Goal: Task Accomplishment & Management: Complete application form

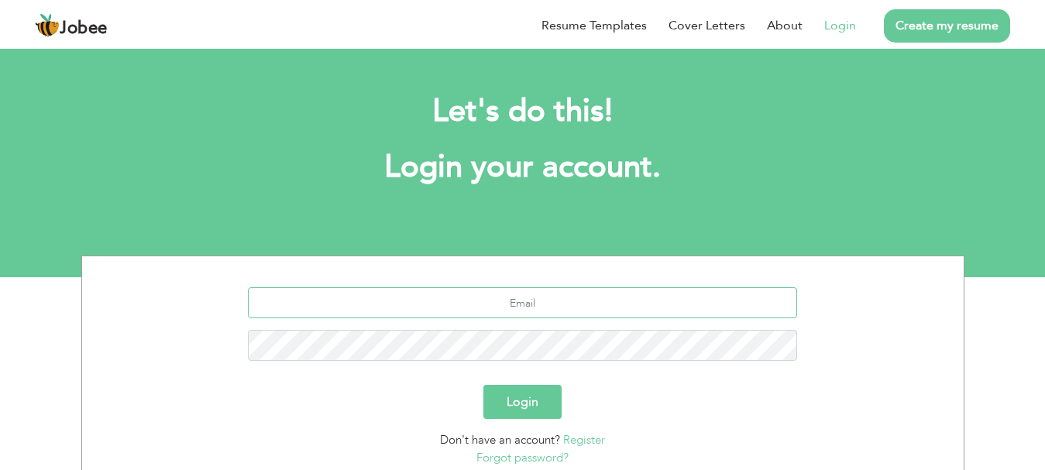
click at [517, 297] on input "text" at bounding box center [522, 302] width 549 height 31
type input "khanhamayun65@gmail.com"
click at [525, 398] on button "Login" at bounding box center [523, 402] width 78 height 34
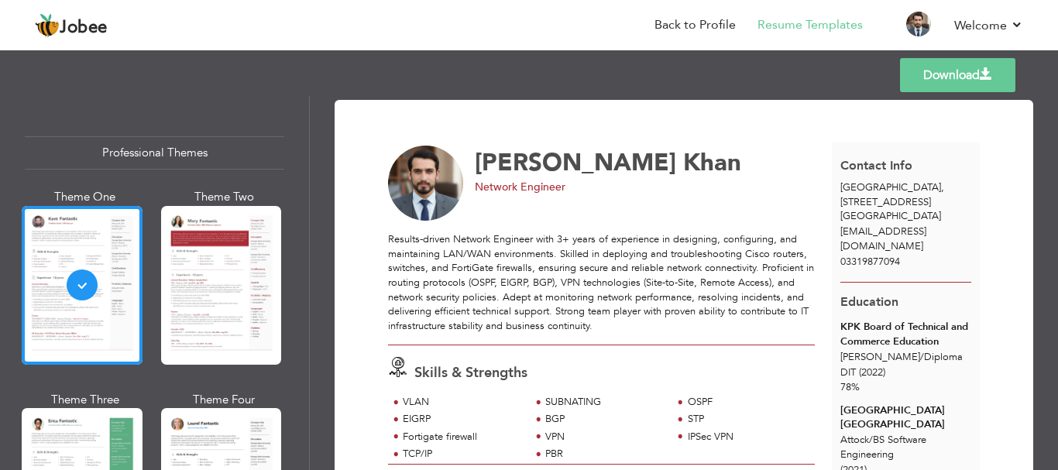
click at [147, 104] on div "Professional Themes Theme One Theme Two Theme Three Theme Six" at bounding box center [154, 283] width 309 height 374
click at [715, 35] on li "Back to Profile" at bounding box center [684, 26] width 103 height 42
click at [703, 29] on link "Back to Profile" at bounding box center [695, 25] width 81 height 18
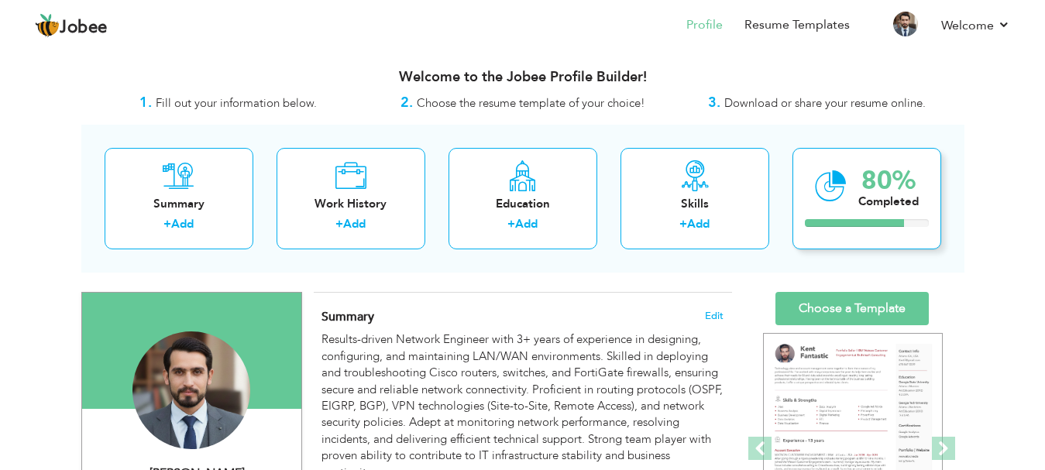
click at [882, 191] on div "80%" at bounding box center [889, 181] width 60 height 26
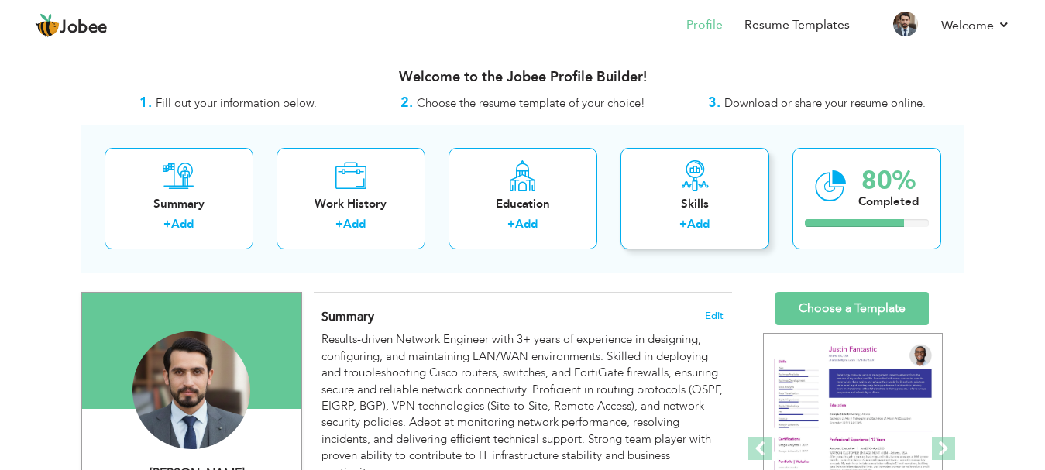
click at [691, 190] on icon at bounding box center [695, 175] width 31 height 31
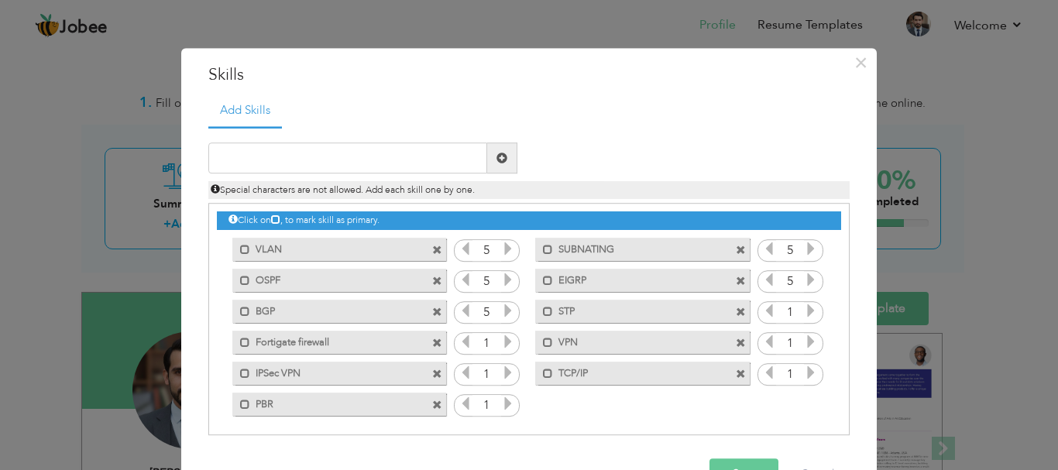
scroll to position [4, 0]
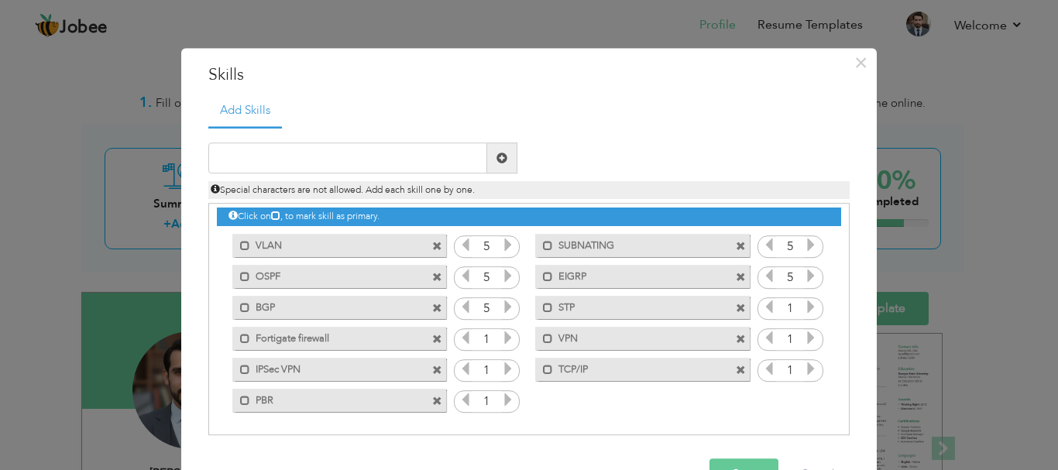
click at [572, 405] on div "Click on , to mark skill as primary. Mark as primary skill. VLAN 5 SUBNATING 5 …" at bounding box center [529, 308] width 625 height 215
click at [339, 161] on input "text" at bounding box center [347, 158] width 279 height 31
type input "S"
type input "DMVPN"
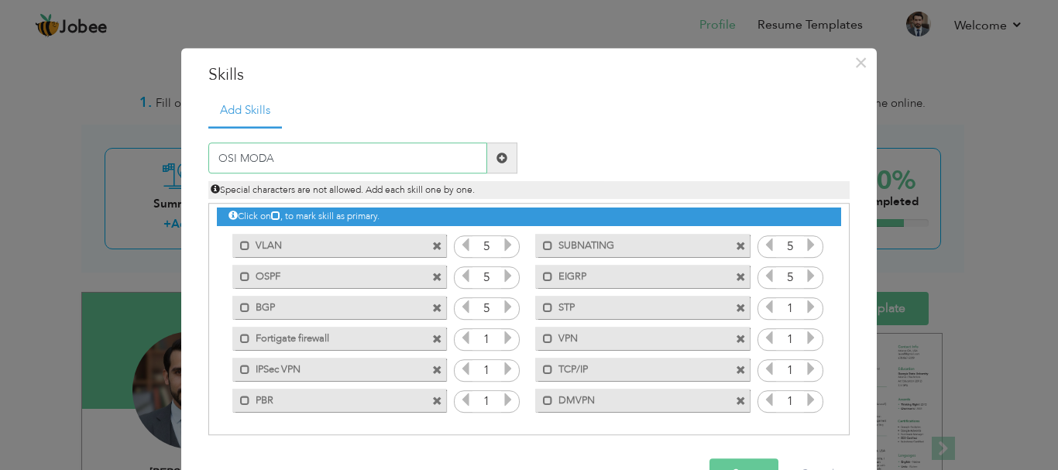
type input "OSI MODAL"
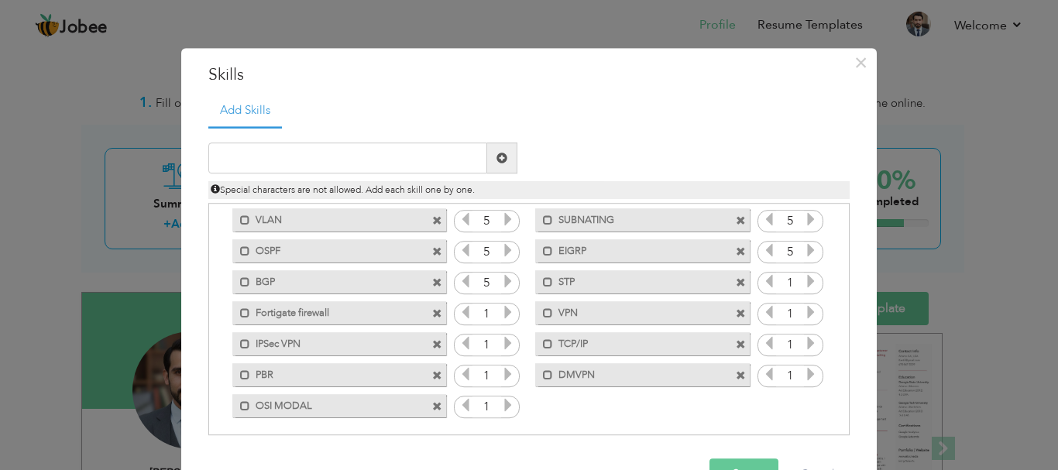
scroll to position [0, 0]
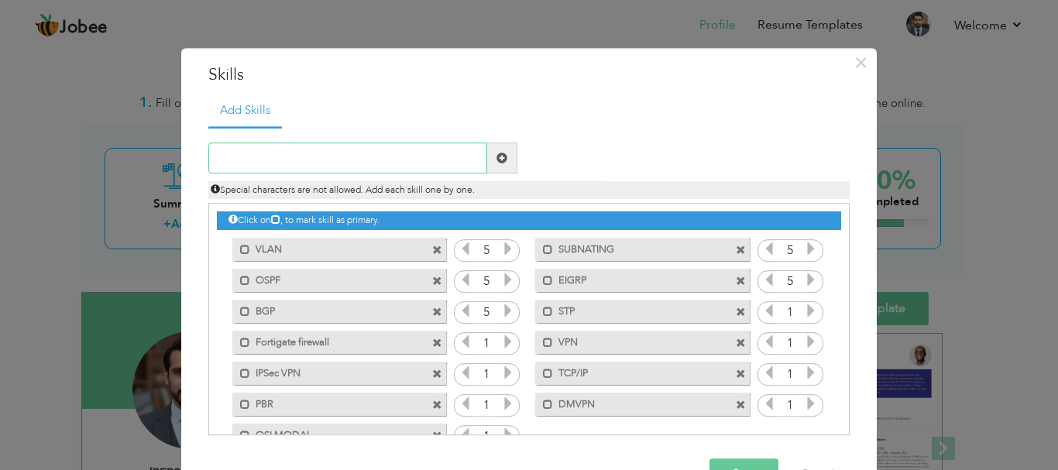
click at [246, 161] on input "text" at bounding box center [347, 158] width 279 height 31
type input "r"
type input "REDISTRIBUTION"
type input "ACL"
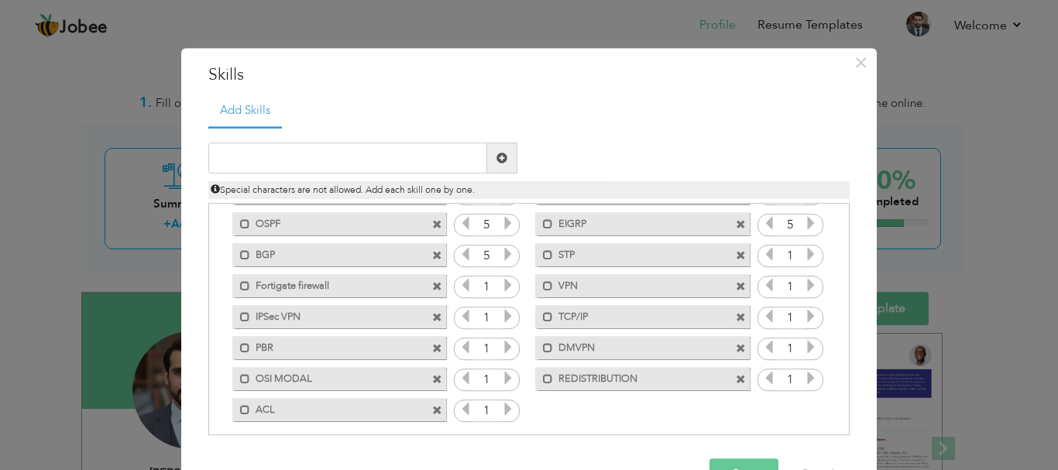
scroll to position [66, 0]
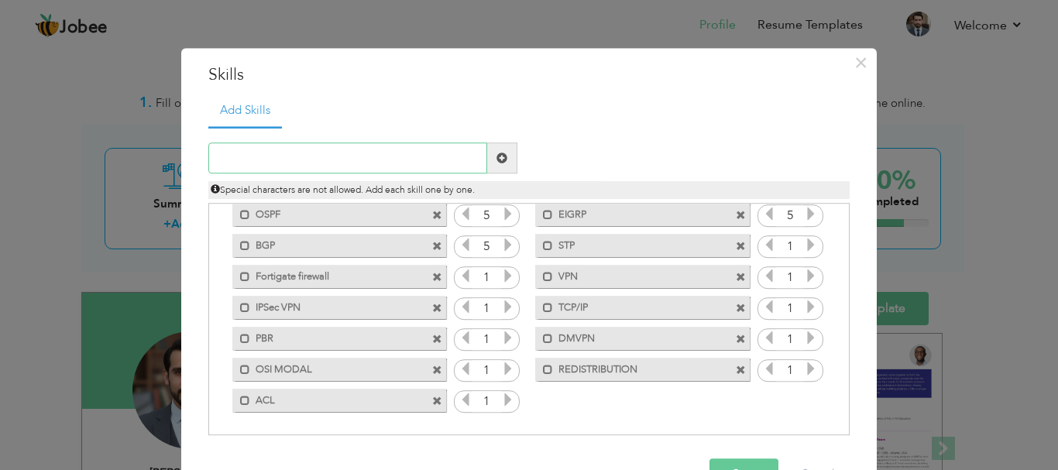
click at [301, 152] on input "text" at bounding box center [347, 158] width 279 height 31
type input "HSRP"
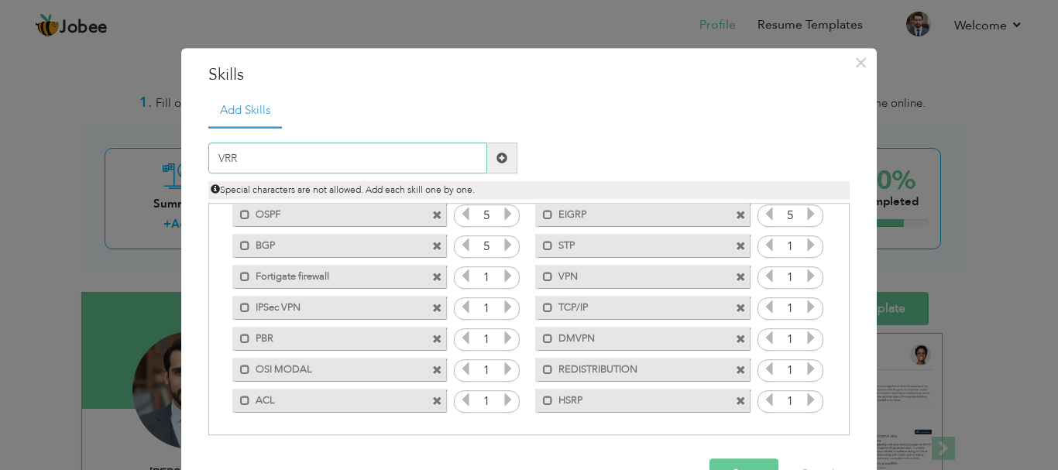
type input "VRRP"
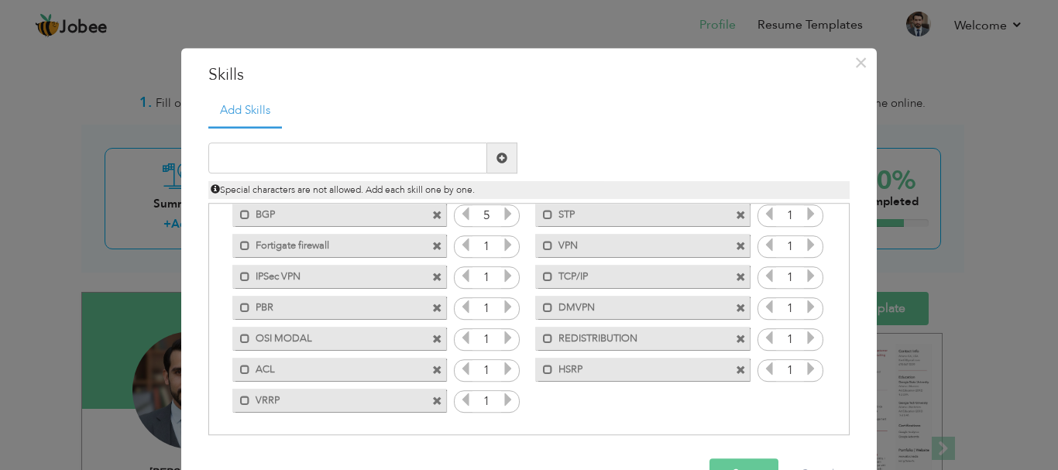
scroll to position [0, 0]
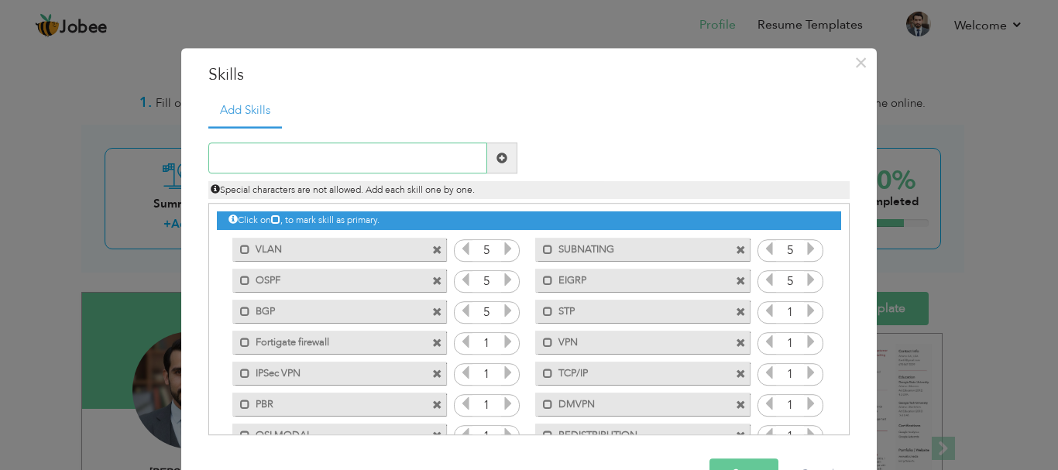
click at [294, 158] on input "text" at bounding box center [347, 158] width 279 height 31
type input "SYS-LOG"
type input "SNMP"
drag, startPoint x: 842, startPoint y: 245, endPoint x: 842, endPoint y: 357, distance: 112.4
click at [842, 357] on div "Click on , to mark skill as primary." at bounding box center [529, 320] width 642 height 232
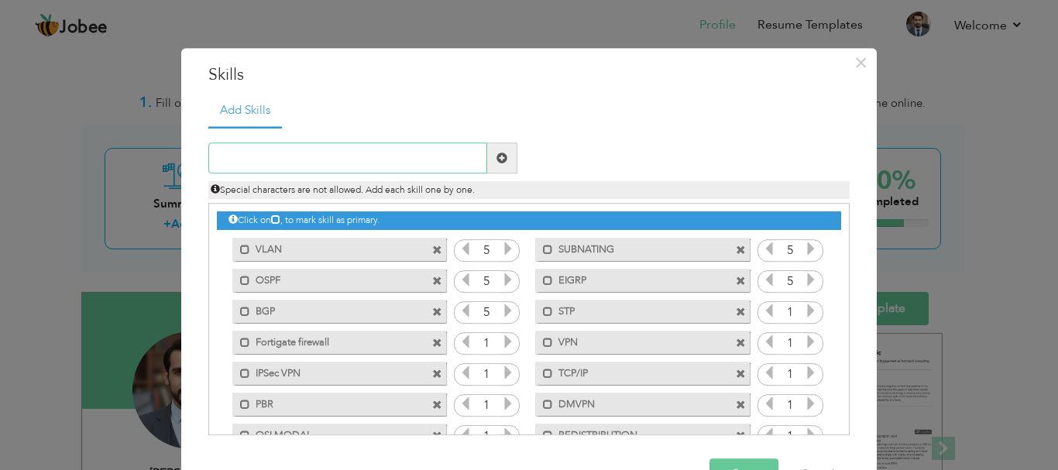
click at [288, 156] on input "text" at bounding box center [347, 158] width 279 height 31
type input "WIRESHARK"
type input "PRTG"
click at [735, 464] on button "Save" at bounding box center [744, 475] width 69 height 31
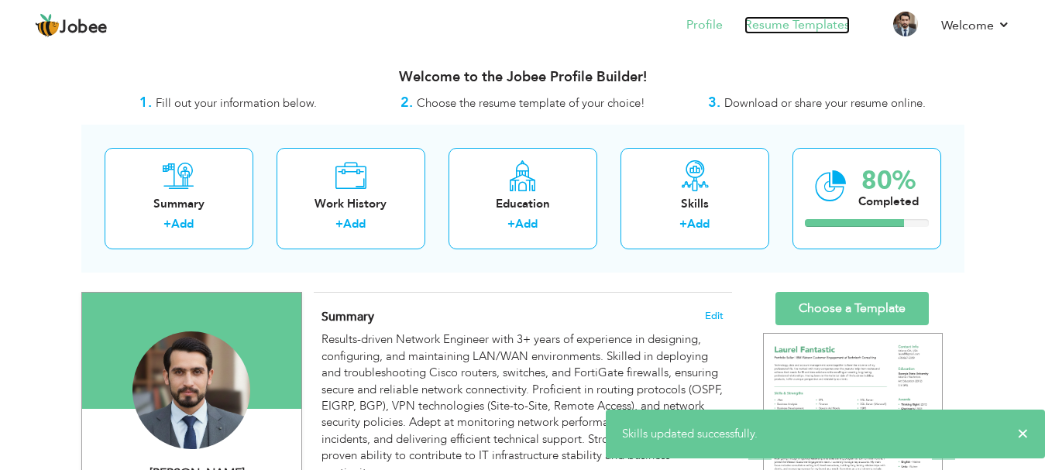
click at [789, 24] on link "Resume Templates" at bounding box center [797, 25] width 105 height 18
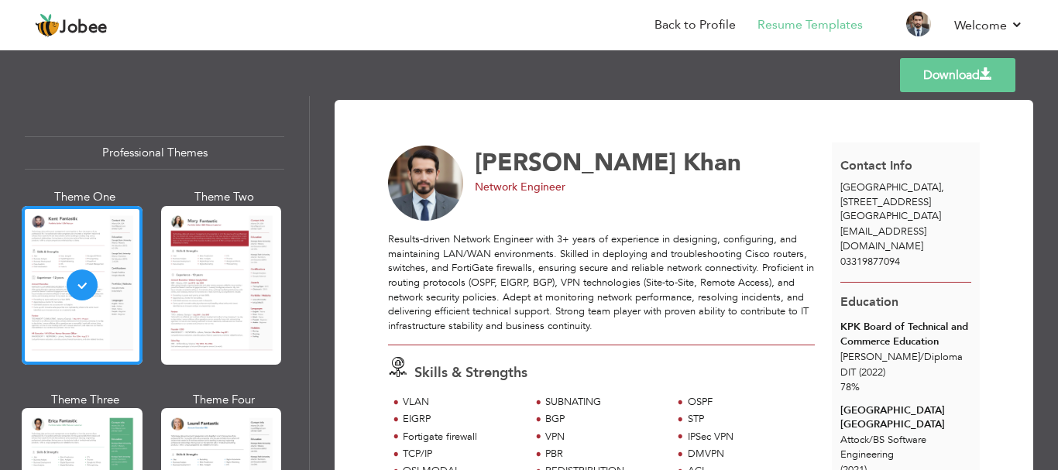
drag, startPoint x: 1053, startPoint y: 153, endPoint x: 1058, endPoint y: 270, distance: 117.1
click at [1058, 270] on div "Download Hamayun Khan Network Engineer Skills & Strengths VLAN SUBNATING" at bounding box center [684, 283] width 749 height 374
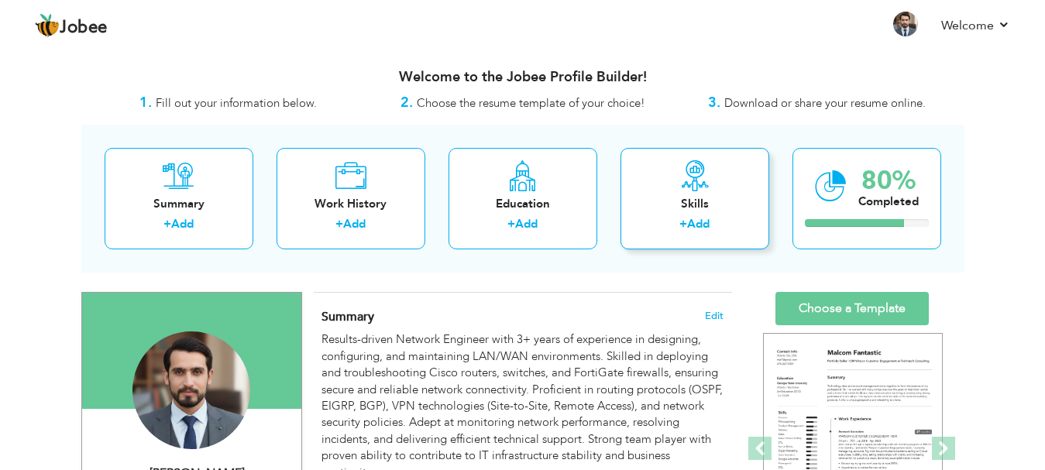
click at [703, 204] on div "Skills" at bounding box center [695, 204] width 124 height 16
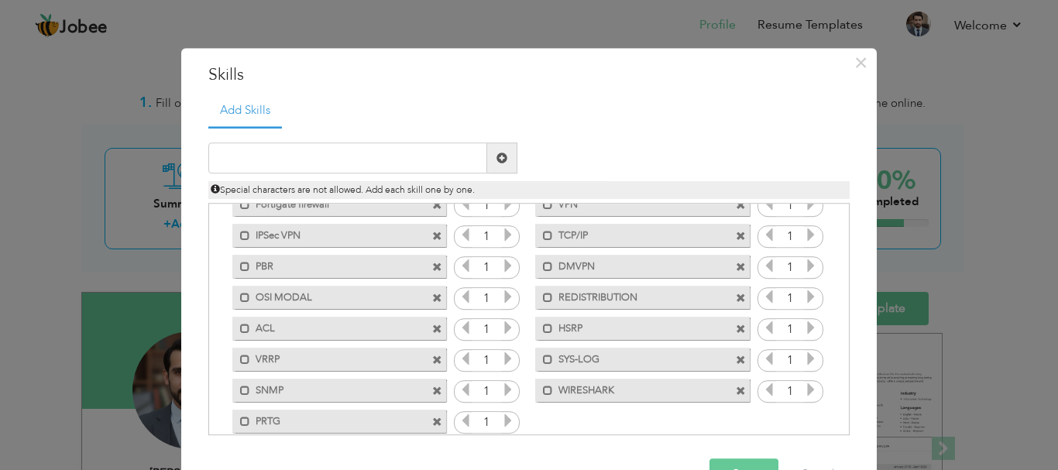
scroll to position [159, 0]
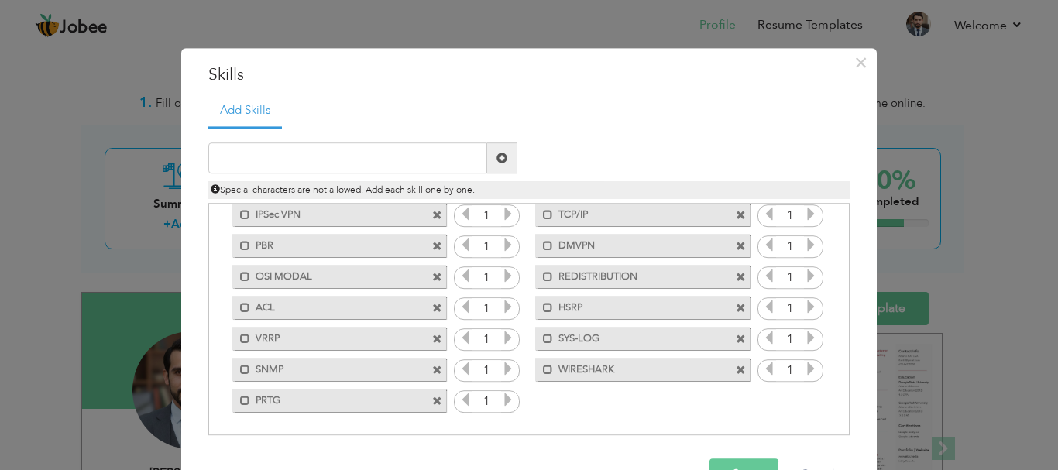
click at [217, 208] on div "Mark as primary skill. IPSec VPN" at bounding box center [335, 214] width 237 height 31
drag, startPoint x: 612, startPoint y: 373, endPoint x: 284, endPoint y: 210, distance: 366.3
click at [284, 210] on div "Click on , to mark skill as primary. Mark as primary skill. VLAN 5 SUBNATING 5 …" at bounding box center [529, 231] width 625 height 370
drag, startPoint x: 256, startPoint y: 213, endPoint x: 318, endPoint y: 262, distance: 78.9
click at [318, 262] on div "Click on , to mark skill as primary. Mark as primary skill. VLAN 5 SUBNATING 5 …" at bounding box center [529, 231] width 625 height 370
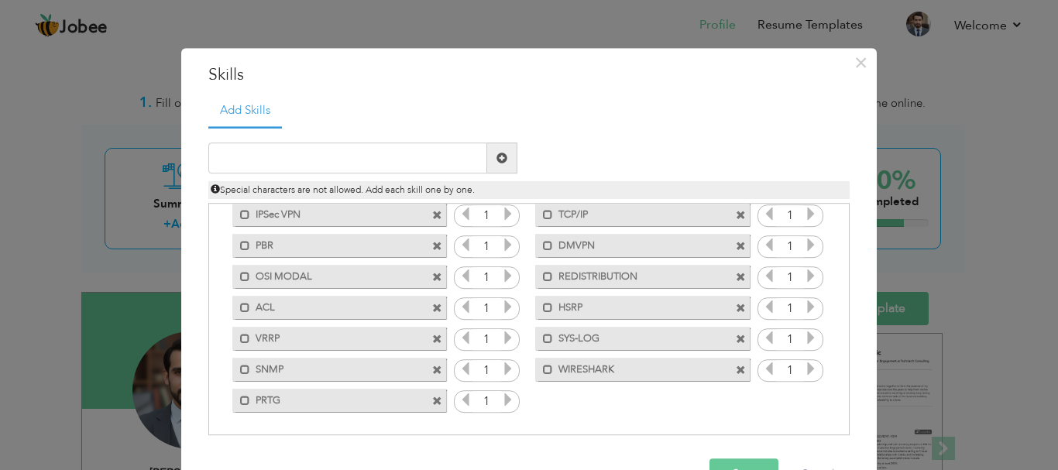
drag, startPoint x: 306, startPoint y: 208, endPoint x: 209, endPoint y: 212, distance: 96.9
click at [209, 212] on div "Click on , to mark skill as primary." at bounding box center [529, 320] width 642 height 232
drag, startPoint x: 842, startPoint y: 345, endPoint x: 848, endPoint y: 290, distance: 55.3
click at [848, 290] on div "Add Skills Duplicate entry VLAN 5 5 OSPF" at bounding box center [529, 271] width 665 height 353
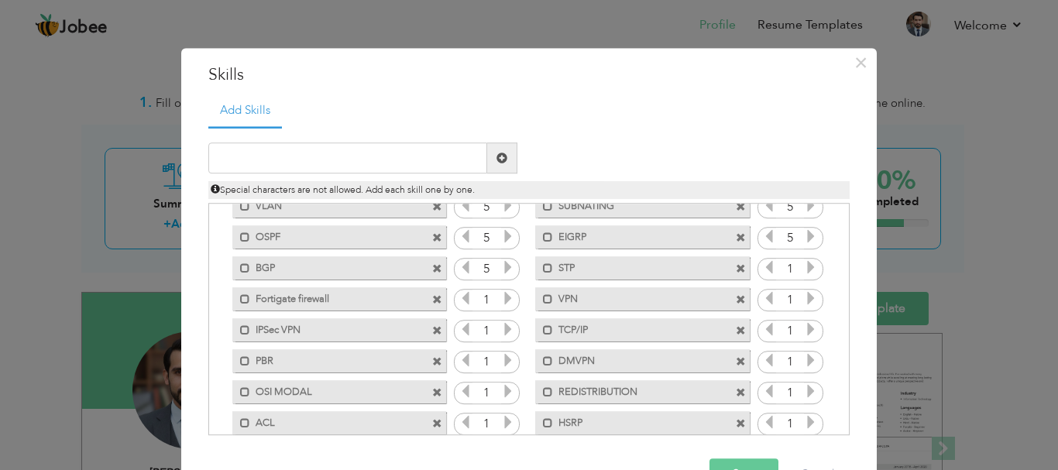
scroll to position [0, 0]
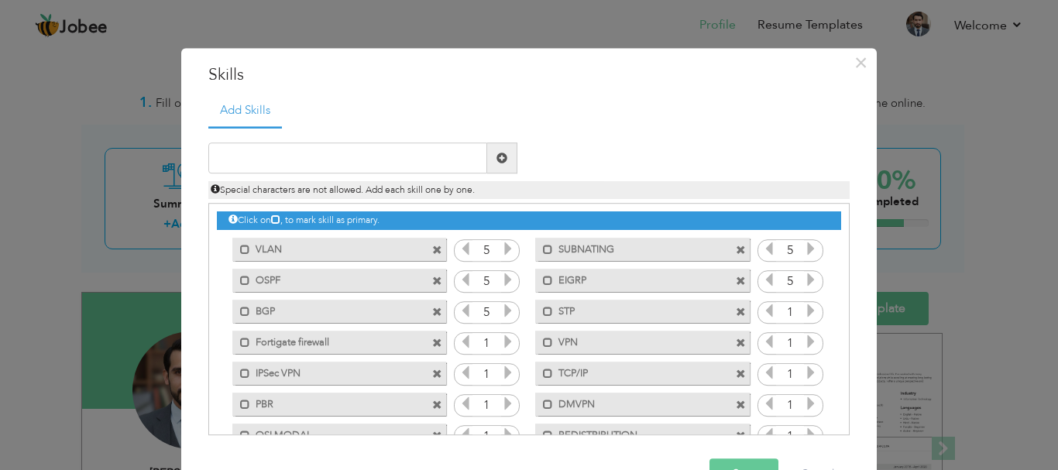
drag, startPoint x: 374, startPoint y: 250, endPoint x: 497, endPoint y: 296, distance: 131.0
click at [497, 296] on div "Click on , to mark skill as primary. Mark as primary skill. VLAN 5 SUBNATING 5 …" at bounding box center [529, 390] width 625 height 370
click at [275, 222] on icon at bounding box center [275, 219] width 9 height 9
click at [240, 249] on span at bounding box center [245, 250] width 10 height 10
click at [243, 249] on span at bounding box center [248, 250] width 10 height 10
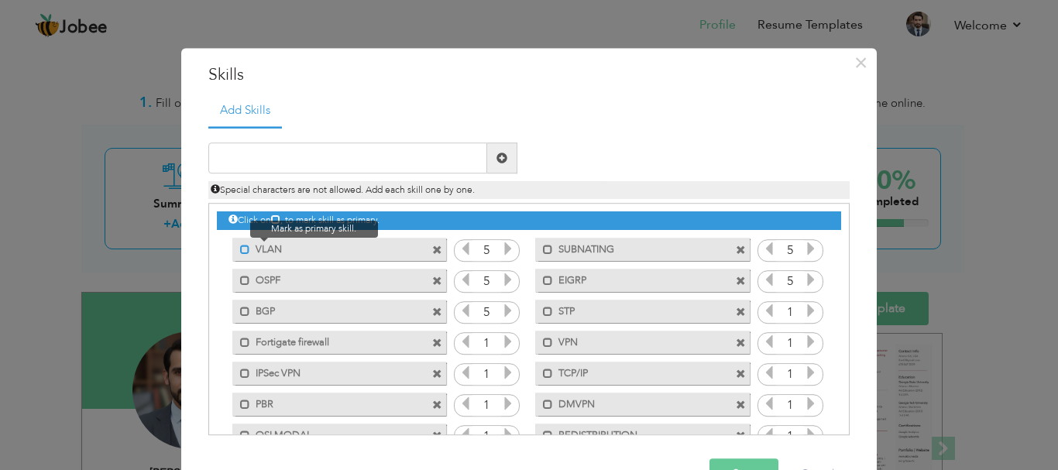
click at [240, 249] on span at bounding box center [245, 250] width 10 height 10
click at [243, 249] on span at bounding box center [248, 250] width 10 height 10
click at [240, 249] on span at bounding box center [245, 250] width 10 height 10
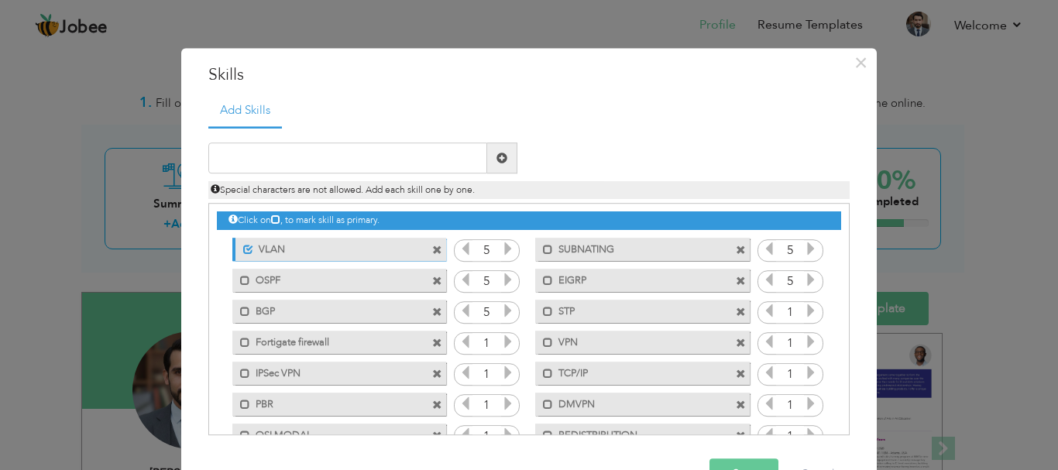
drag, startPoint x: 239, startPoint y: 249, endPoint x: 310, endPoint y: 276, distance: 76.3
click at [438, 291] on div "Click on , to mark skill as primary. Unmark as primary skill. VLAN 5 SUBNATING …" at bounding box center [529, 390] width 625 height 370
click at [243, 247] on span at bounding box center [248, 250] width 10 height 10
drag, startPoint x: 843, startPoint y: 321, endPoint x: 841, endPoint y: 284, distance: 36.5
click at [841, 284] on div "Click on , to mark skill as primary." at bounding box center [529, 320] width 642 height 232
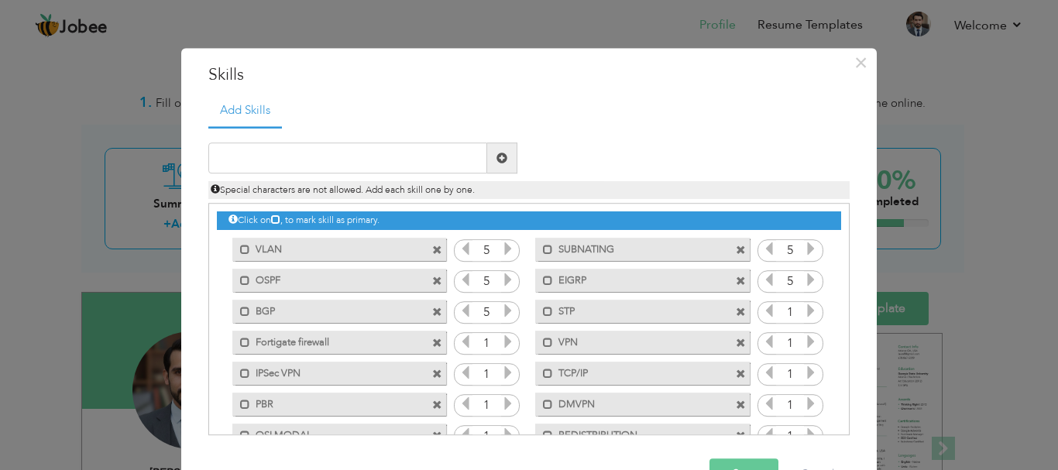
click at [506, 165] on span at bounding box center [502, 158] width 30 height 31
drag, startPoint x: 578, startPoint y: 339, endPoint x: 332, endPoint y: 243, distance: 264.8
click at [332, 243] on div "Click on , to mark skill as primary. Mark as primary skill. VLAN 5 SUBNATING 5 …" at bounding box center [529, 390] width 625 height 370
click at [324, 247] on label "VLAN" at bounding box center [328, 247] width 157 height 19
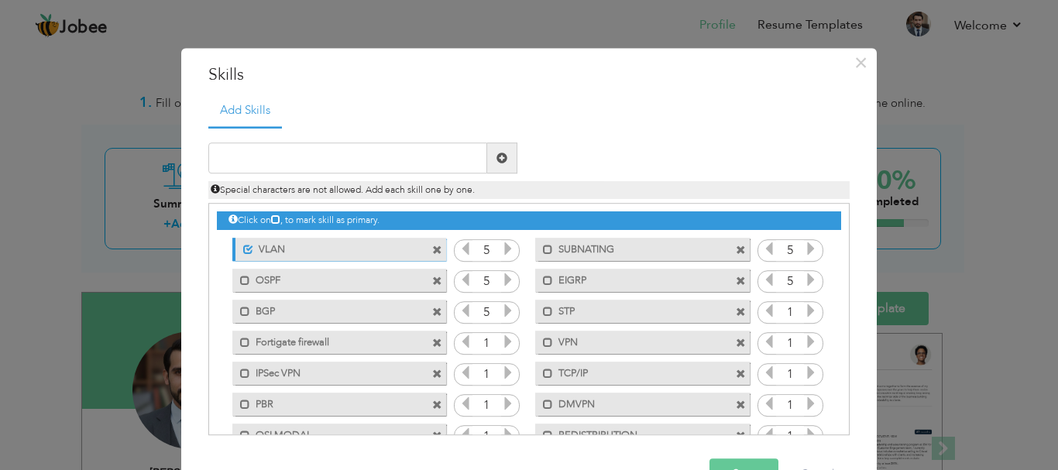
click at [324, 247] on label "VLAN" at bounding box center [330, 247] width 154 height 19
click at [324, 247] on label "VLAN" at bounding box center [328, 247] width 157 height 19
click at [324, 247] on label "VLAN" at bounding box center [330, 247] width 154 height 19
click at [287, 160] on input "text" at bounding box center [347, 158] width 279 height 31
type input "r"
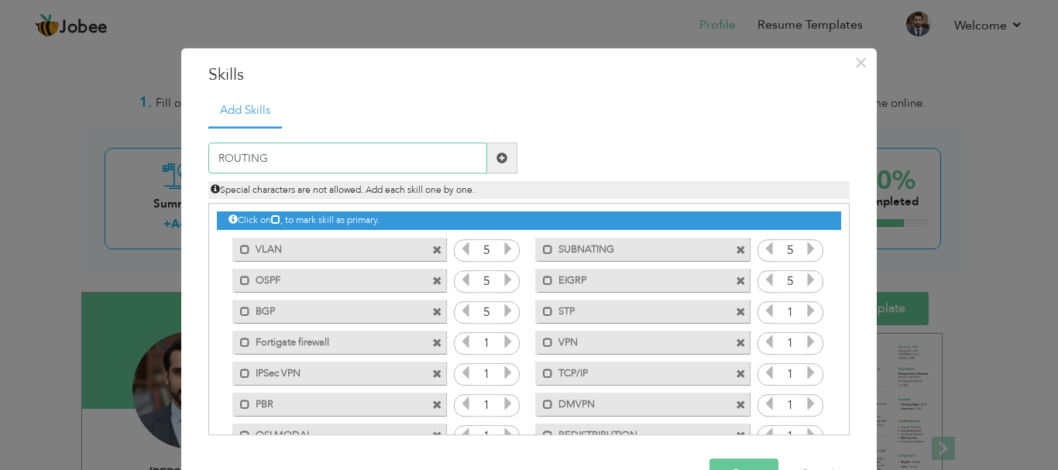
type input "ROUTING"
click at [497, 156] on span at bounding box center [502, 158] width 11 height 11
click at [299, 162] on input "text" at bounding box center [347, 158] width 279 height 31
type input "SWITCHING"
click at [497, 158] on span at bounding box center [502, 158] width 11 height 11
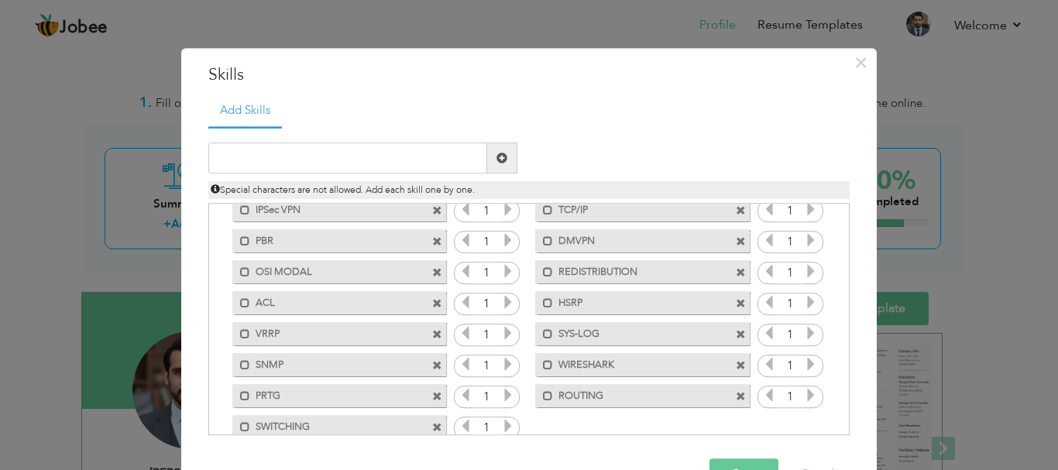
scroll to position [151, 0]
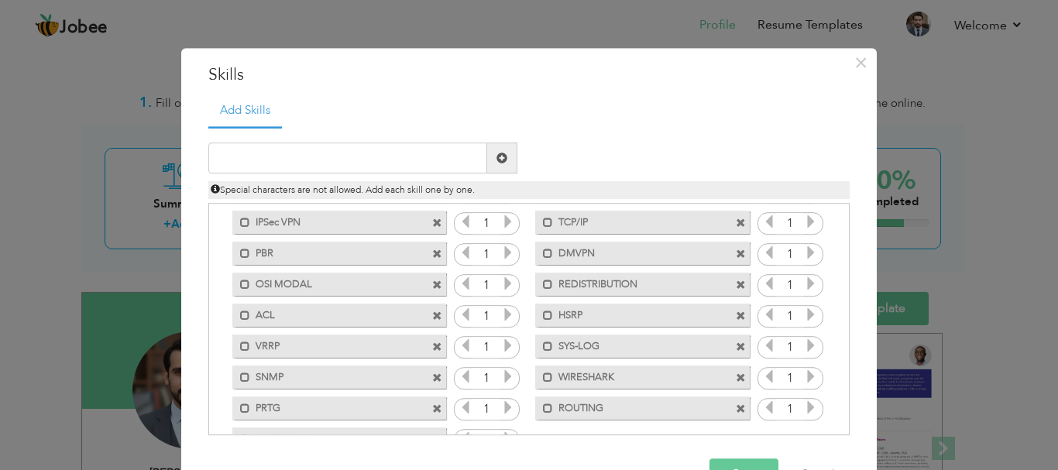
click at [432, 320] on span at bounding box center [437, 317] width 10 height 10
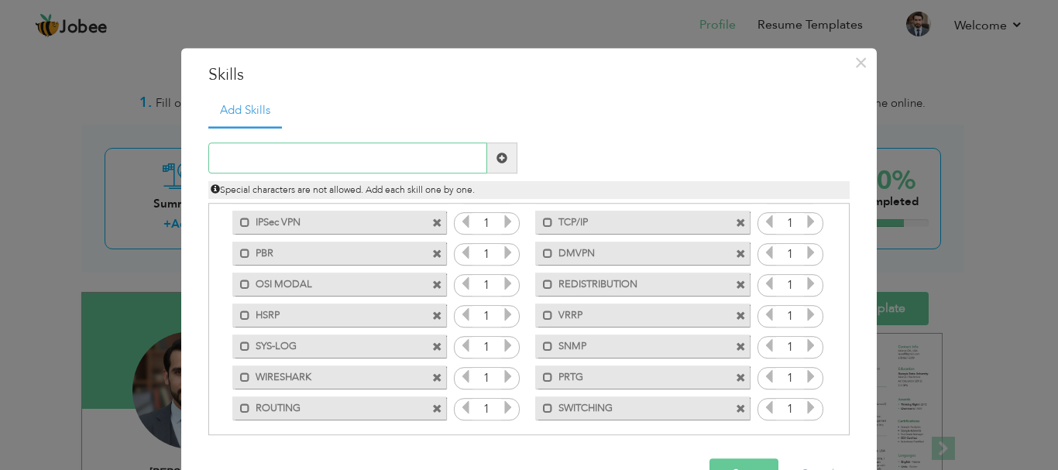
click at [273, 162] on input "text" at bounding box center [347, 158] width 279 height 31
type input "ACLs"
click at [511, 157] on div "ACLs" at bounding box center [363, 158] width 332 height 31
click at [497, 158] on span at bounding box center [502, 158] width 11 height 11
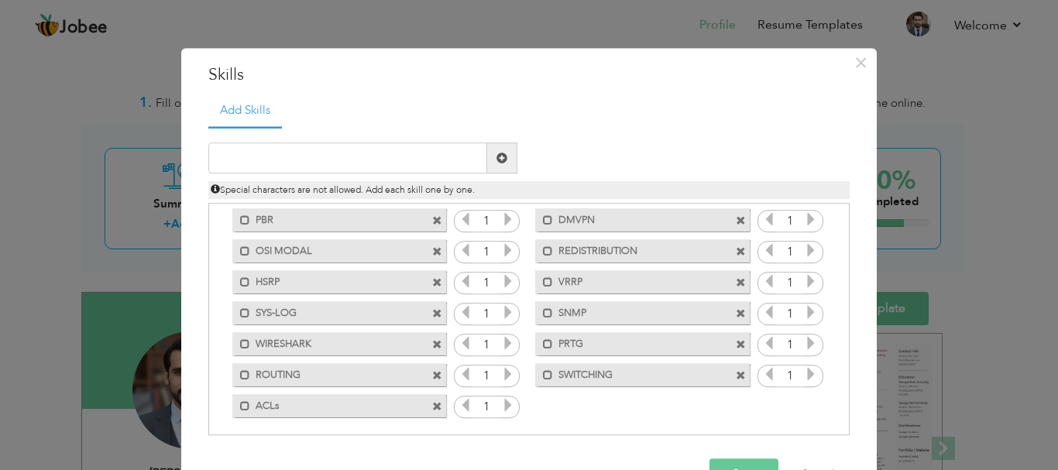
scroll to position [190, 0]
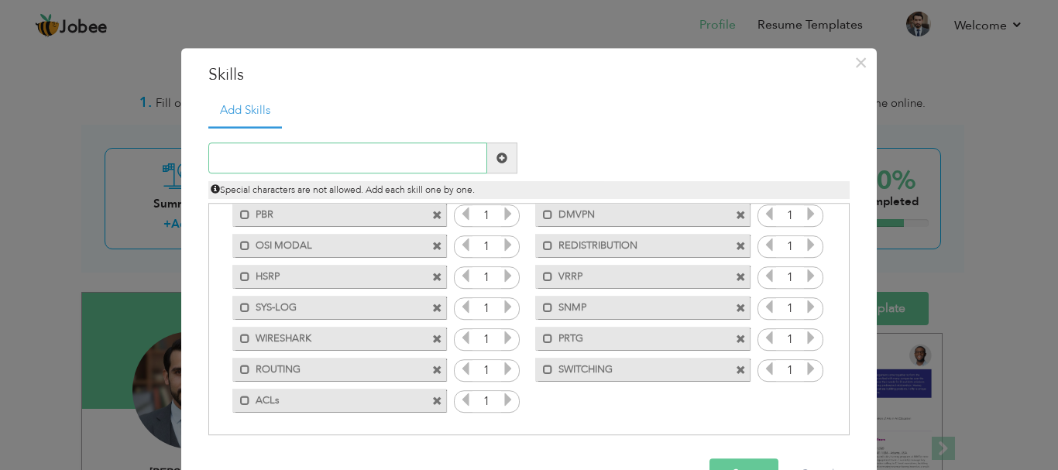
click at [315, 160] on input "text" at bounding box center [347, 158] width 279 height 31
type input "NAT"
click at [497, 154] on span at bounding box center [502, 158] width 11 height 11
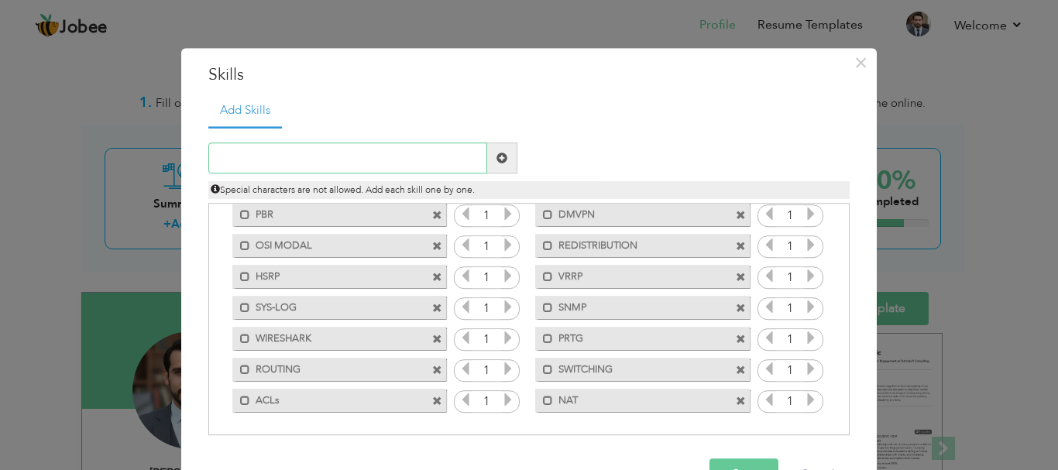
click at [286, 162] on input "text" at bounding box center [347, 158] width 279 height 31
type input "TROUBLESHOOTING"
click at [497, 155] on span at bounding box center [502, 158] width 11 height 11
click at [270, 159] on input "text" at bounding box center [347, 158] width 279 height 31
type input "MONITORING"
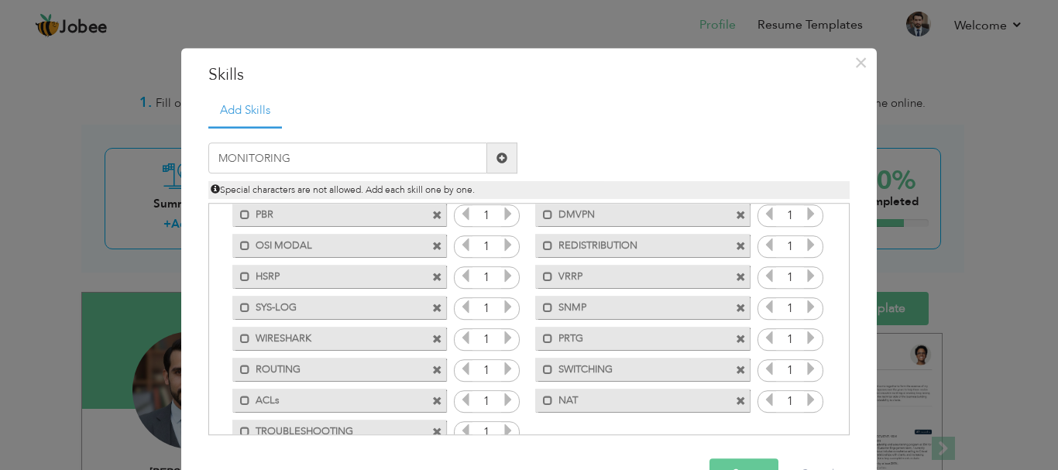
click at [497, 162] on span at bounding box center [502, 158] width 11 height 11
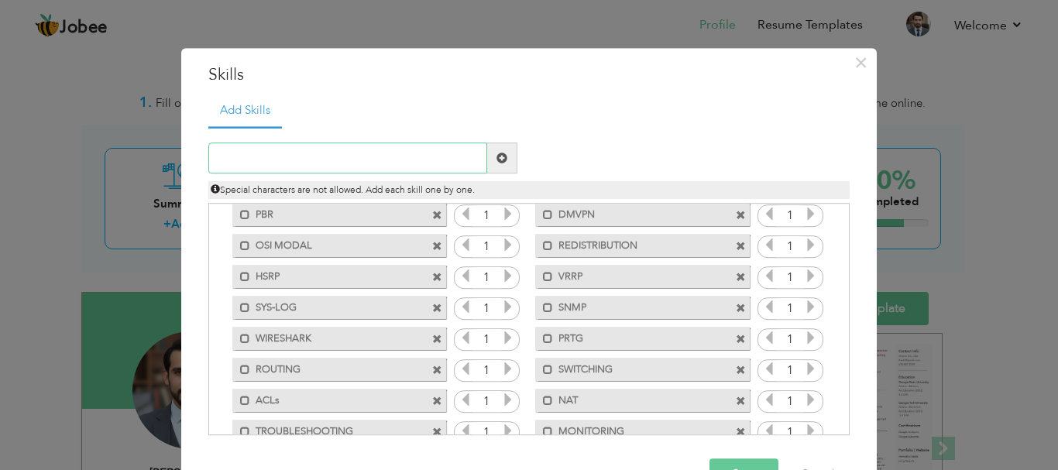
click at [257, 170] on input "text" at bounding box center [347, 158] width 279 height 31
type input "MPLS"
click at [497, 159] on span at bounding box center [502, 158] width 11 height 11
click at [261, 161] on input "text" at bounding box center [347, 158] width 279 height 31
type input "VoIP"
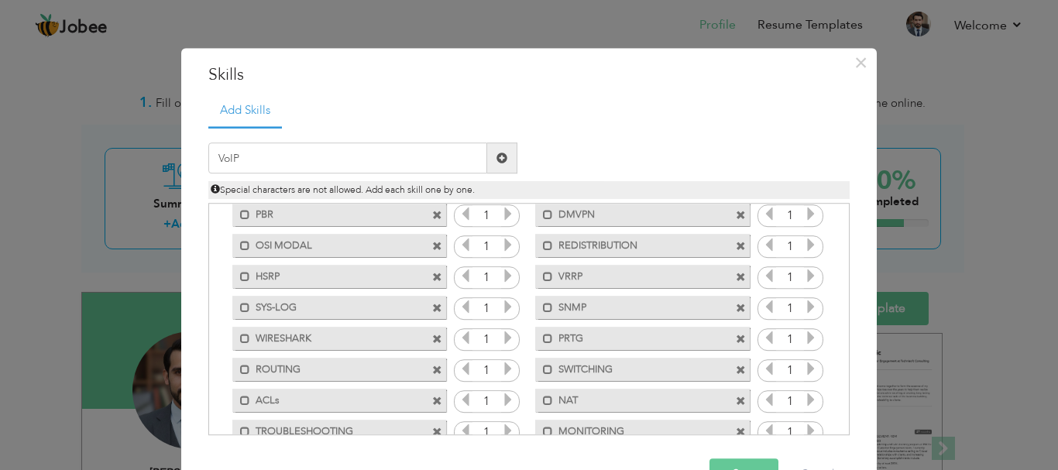
click at [497, 160] on span at bounding box center [502, 158] width 11 height 11
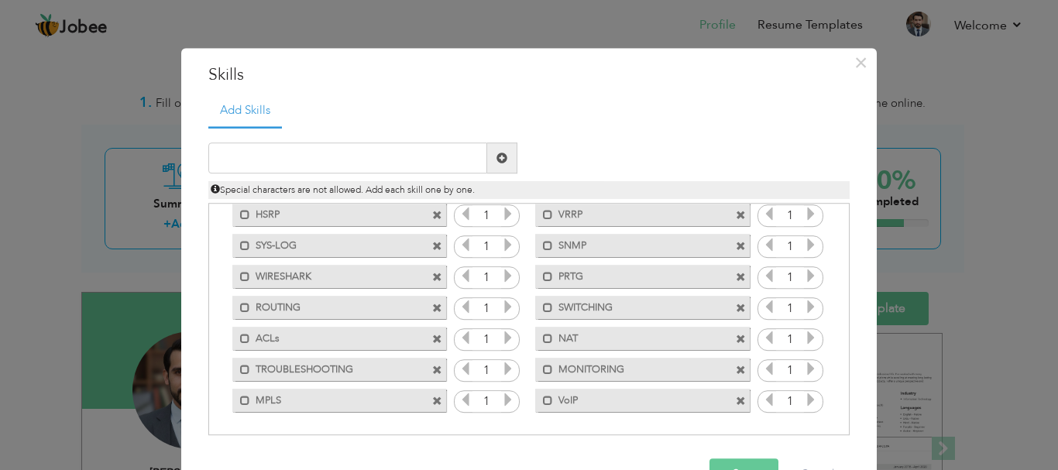
click at [736, 404] on span at bounding box center [741, 402] width 10 height 10
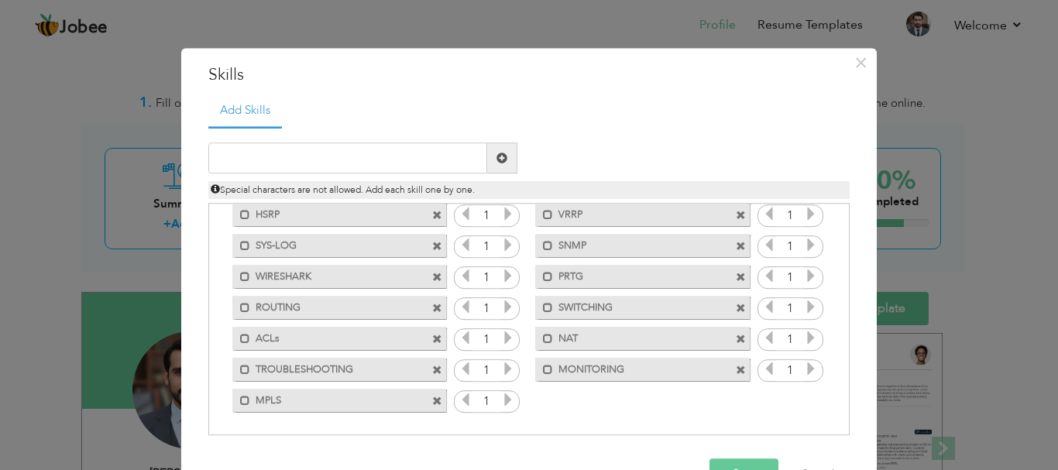
click at [736, 465] on button "Save" at bounding box center [744, 475] width 69 height 31
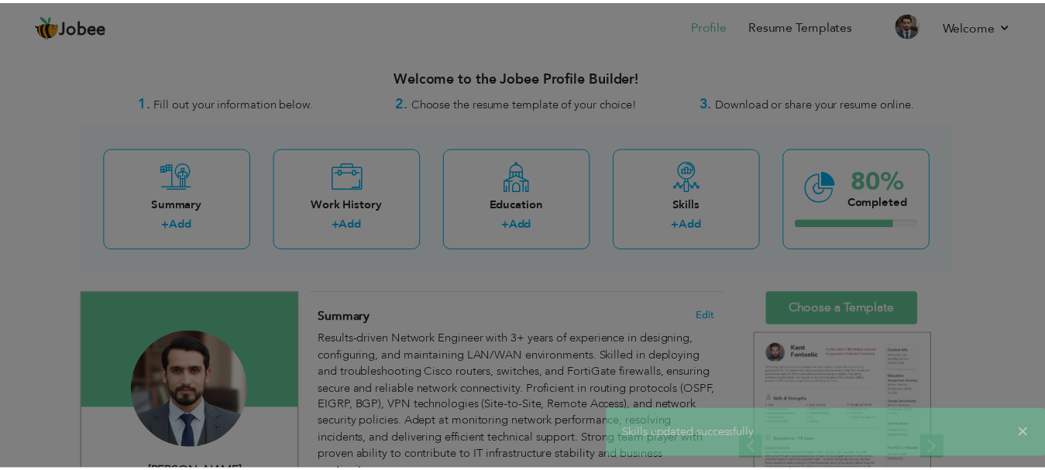
scroll to position [0, 0]
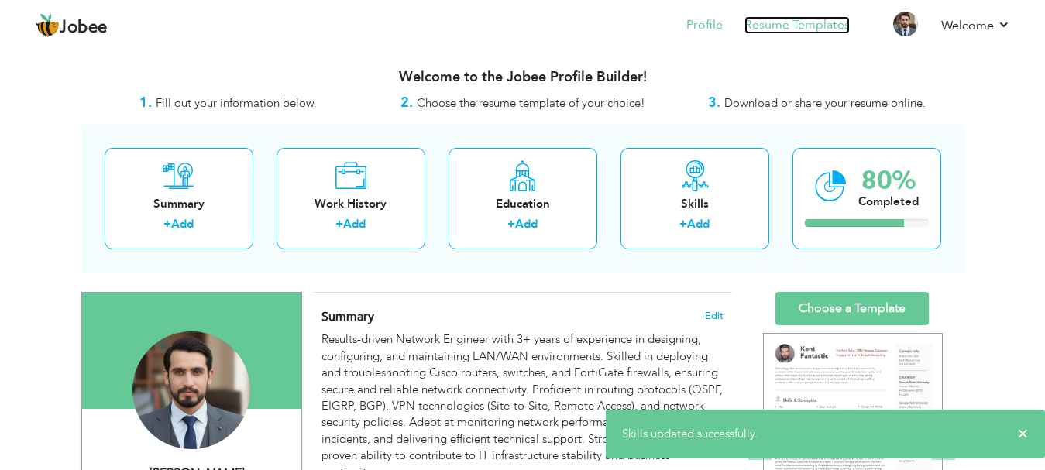
click at [807, 22] on link "Resume Templates" at bounding box center [797, 25] width 105 height 18
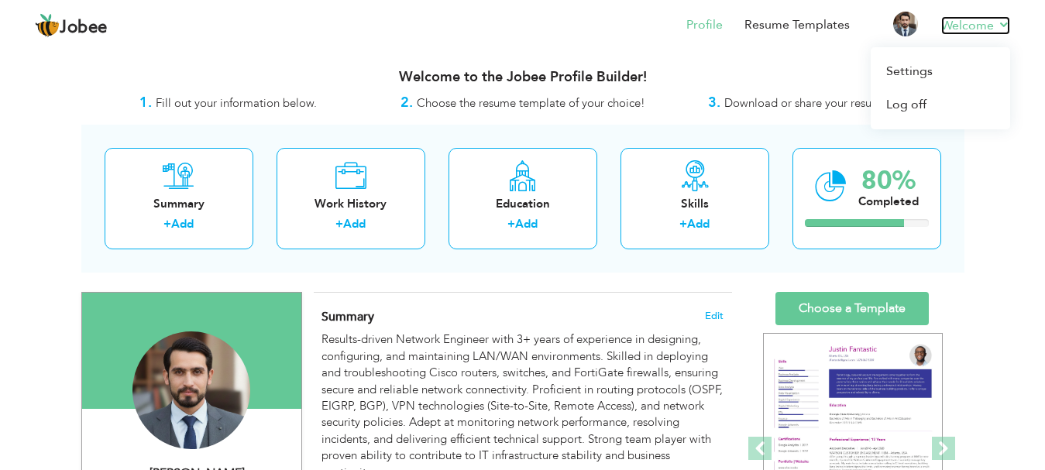
click at [1000, 30] on link "Welcome" at bounding box center [975, 25] width 69 height 19
click at [1001, 29] on link "Welcome" at bounding box center [975, 25] width 69 height 19
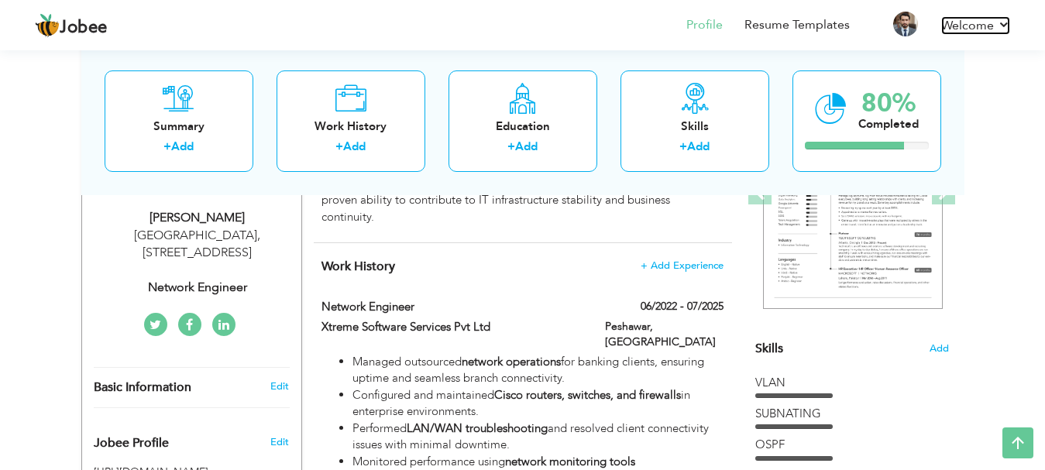
scroll to position [262, 0]
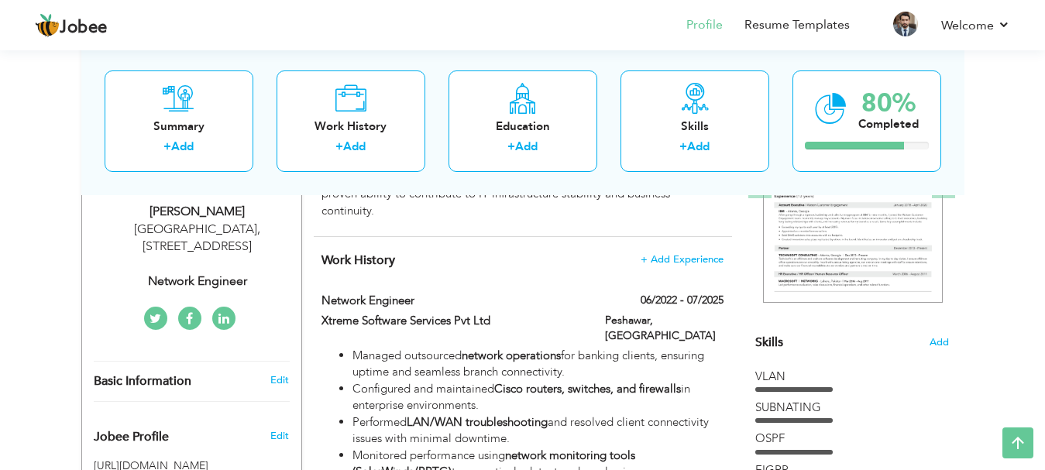
click at [226, 322] on icon at bounding box center [224, 319] width 11 height 12
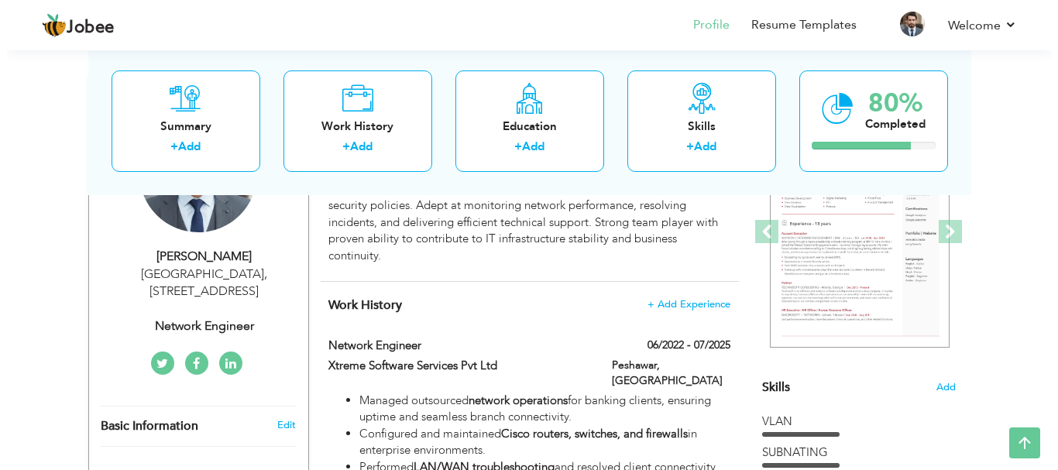
scroll to position [168, 0]
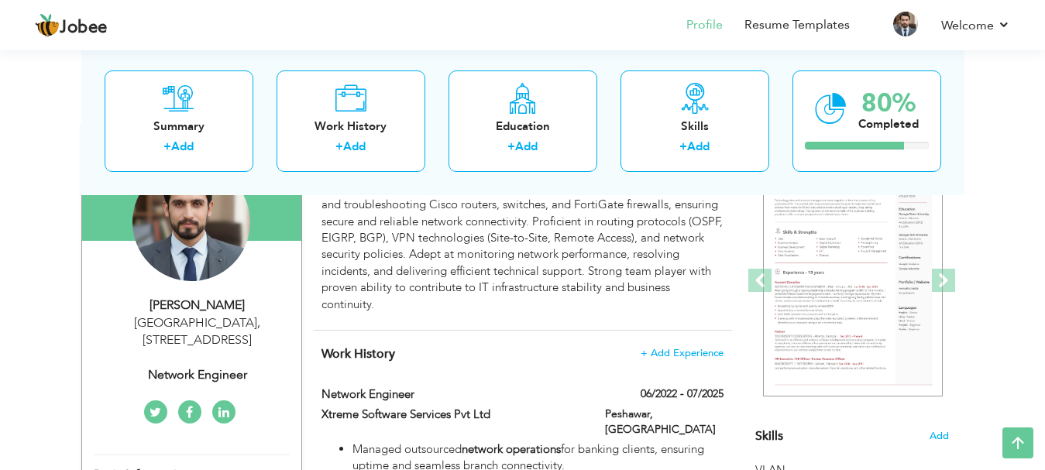
click at [193, 322] on div "[STREET_ADDRESS]" at bounding box center [198, 333] width 208 height 36
type input "[PERSON_NAME]"
type input "Khan"
type input "03319877094"
select select "number:166"
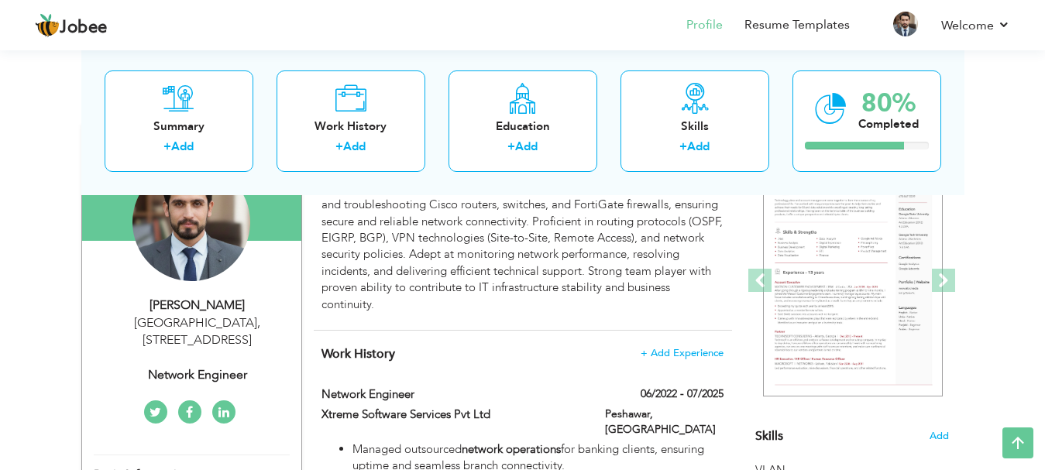
type input "[STREET_ADDRESS]"
type input "[GEOGRAPHIC_DATA]"
select select "number:5"
type input "Network Engineer"
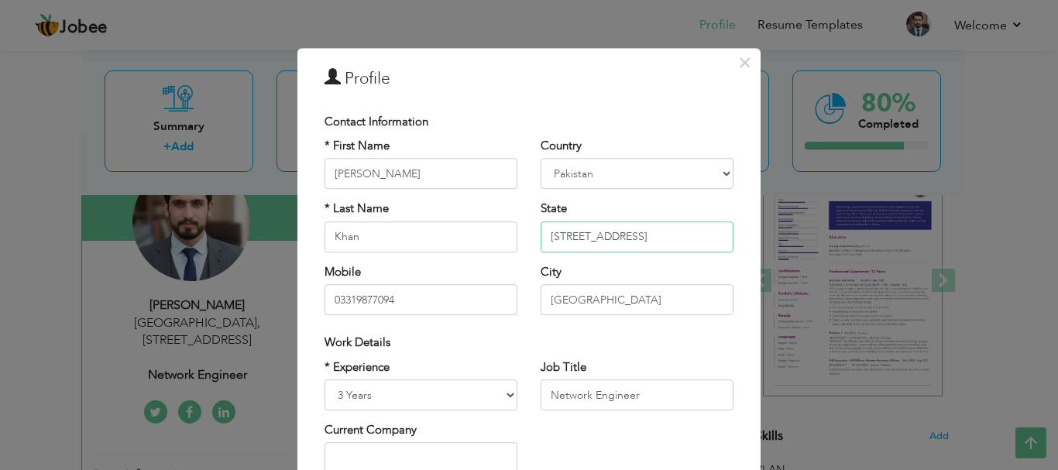
drag, startPoint x: 662, startPoint y: 240, endPoint x: 465, endPoint y: 253, distance: 197.2
click at [465, 253] on div "* First Name [PERSON_NAME] * Last Name [PERSON_NAME] Mobile 03319877094 Country…" at bounding box center [529, 232] width 432 height 189
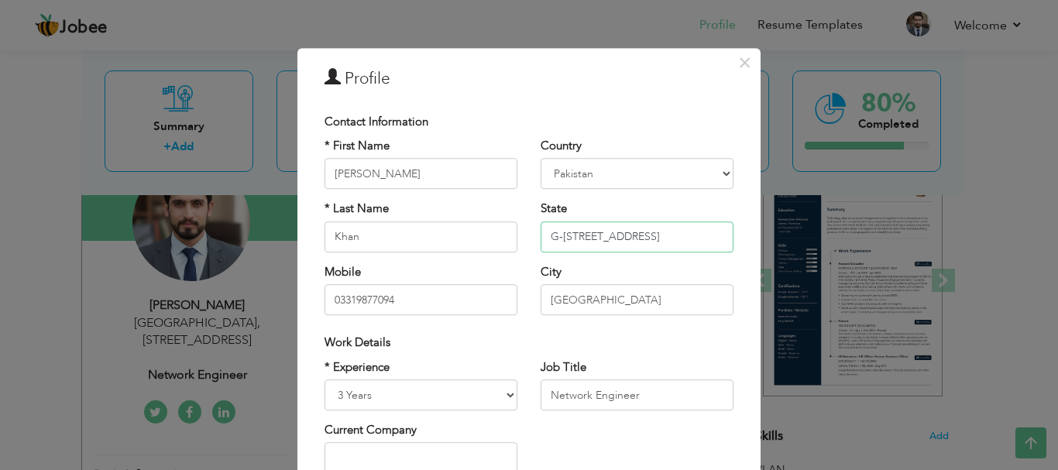
scroll to position [0, 4]
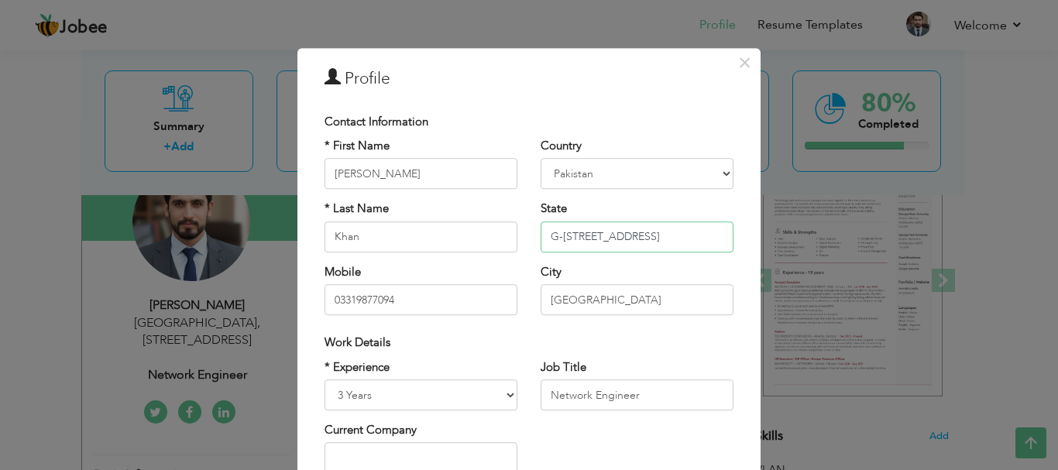
type input "G-[STREET_ADDRESS]"
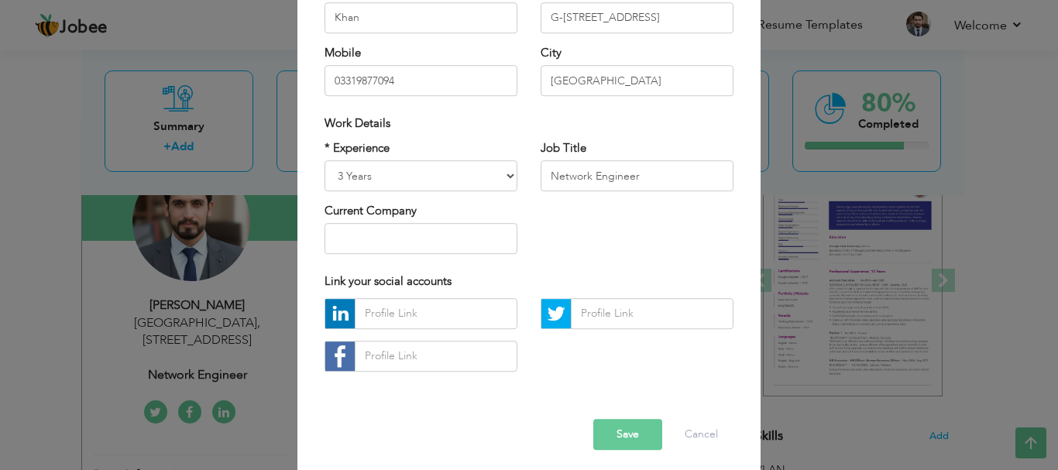
scroll to position [226, 0]
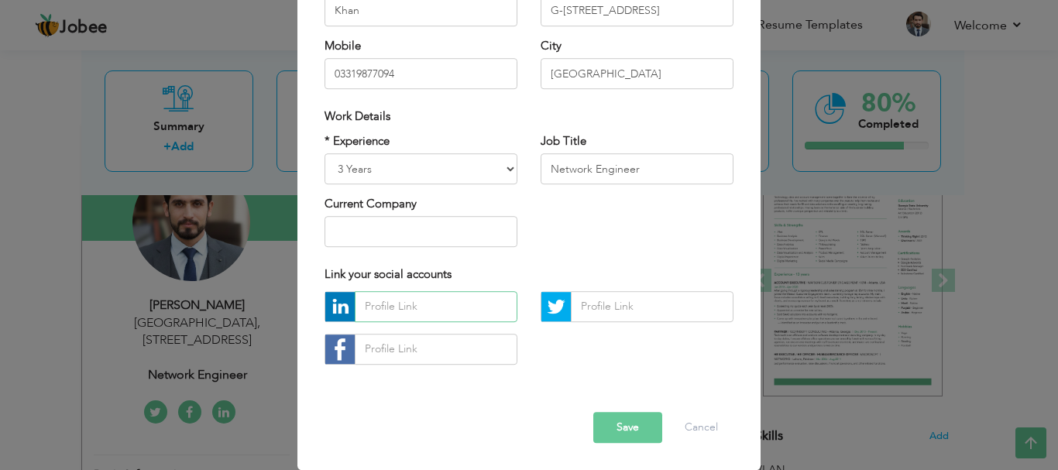
click at [383, 309] on input "text" at bounding box center [436, 306] width 163 height 31
paste input "[DOMAIN_NAME][URL][PERSON_NAME]"
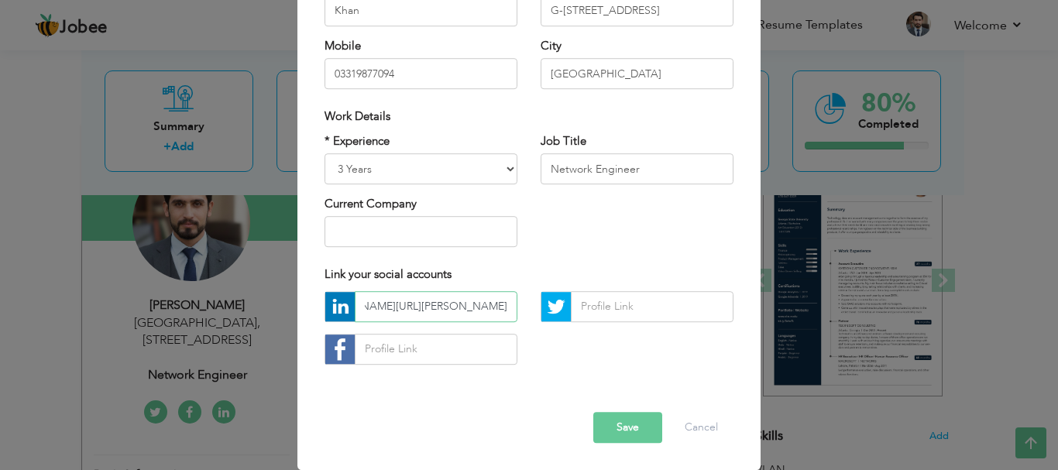
type input "[DOMAIN_NAME][URL][PERSON_NAME]"
click at [621, 428] on button "Save" at bounding box center [628, 427] width 69 height 31
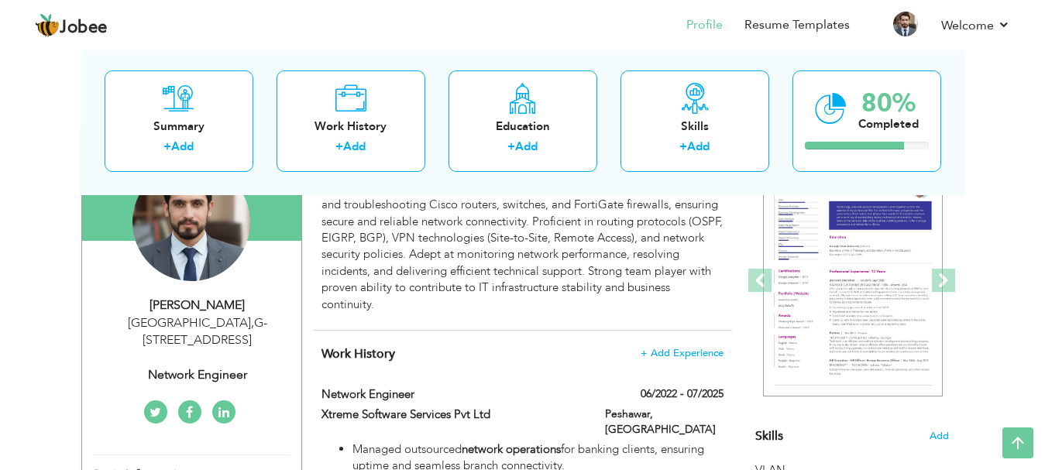
scroll to position [0, 0]
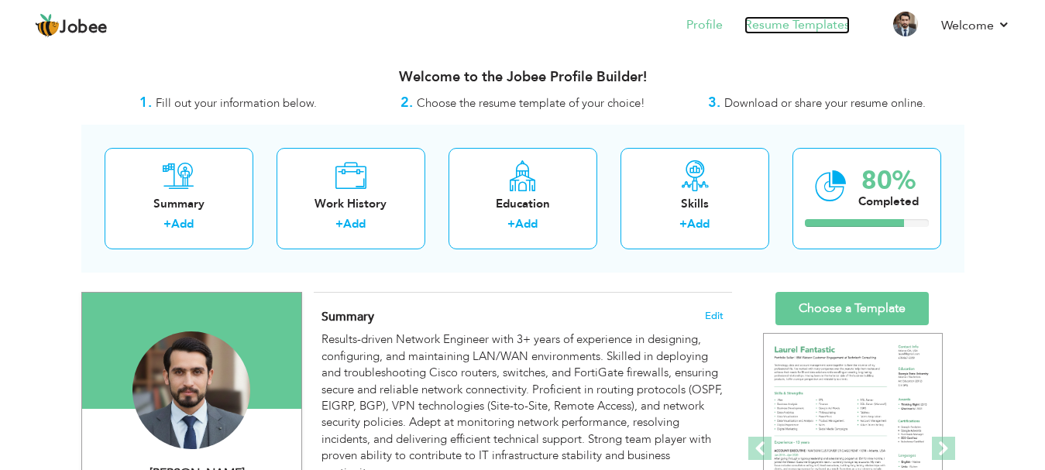
click at [767, 31] on link "Resume Templates" at bounding box center [797, 25] width 105 height 18
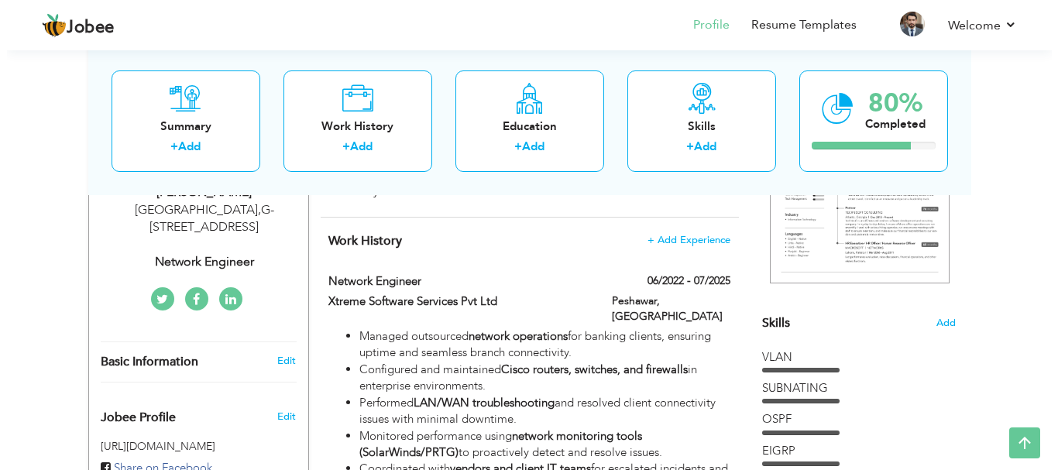
scroll to position [214, 0]
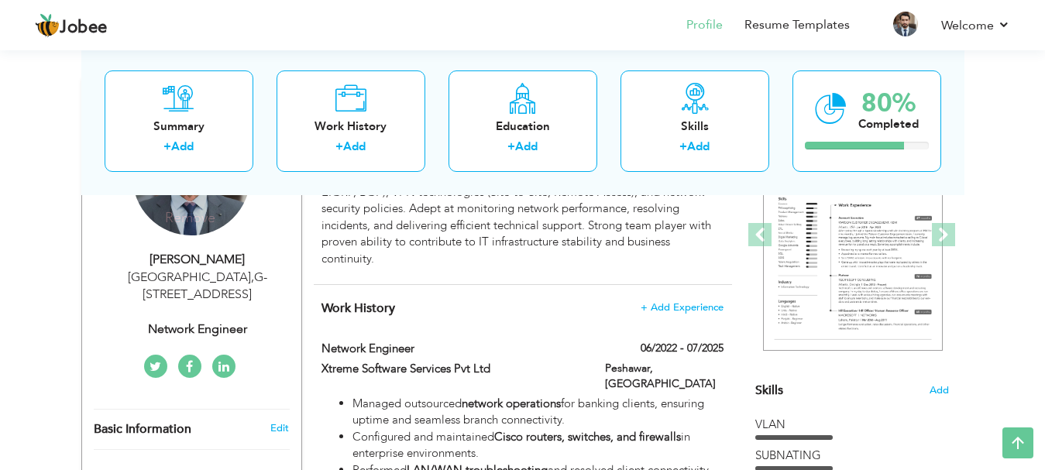
click at [213, 298] on div "Islamabad , G-12 Street No-1 Islamabad Pakistan Pakistan" at bounding box center [198, 287] width 208 height 36
select select "number:166"
select select "number:5"
type input "Network Engineer"
type input "www.linkedin.com/in/hamayun-khan-ab51a0164"
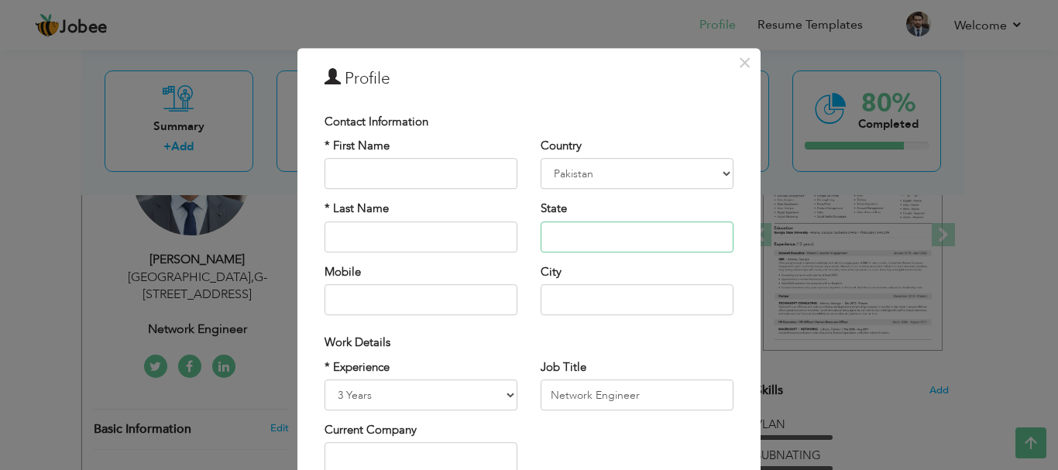
click at [696, 238] on input "text" at bounding box center [637, 237] width 193 height 31
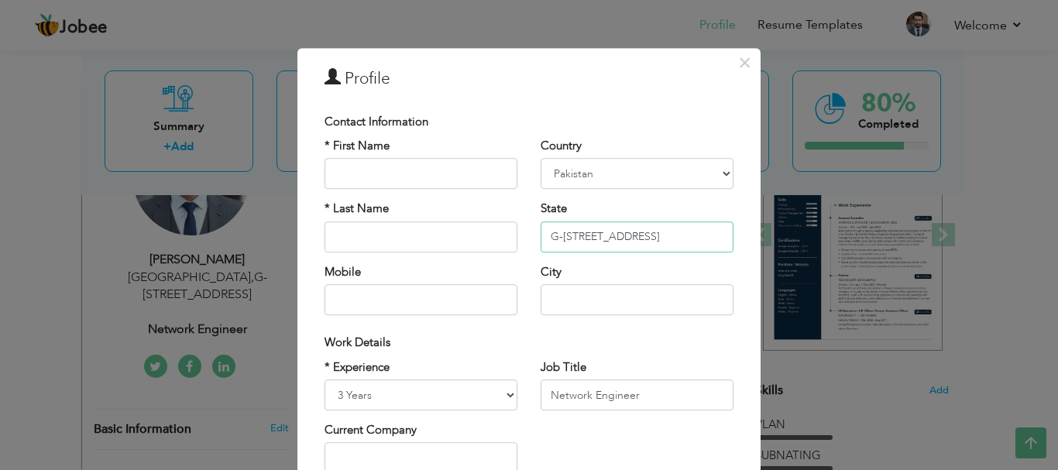
type input "G-[STREET_ADDRESS]"
click at [705, 195] on div "Country Afghanistan Albania Algeria American Samoa Andorra Angola Anguilla Anta…" at bounding box center [637, 232] width 216 height 189
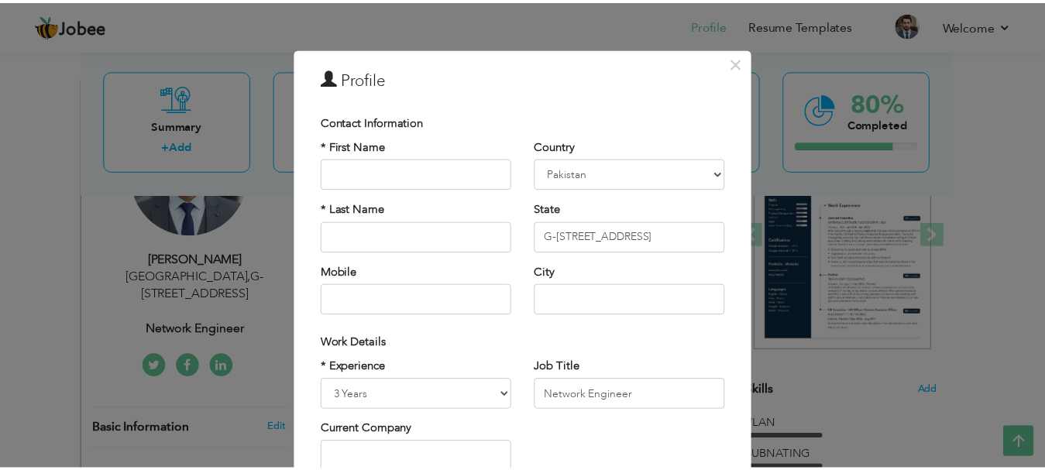
scroll to position [226, 0]
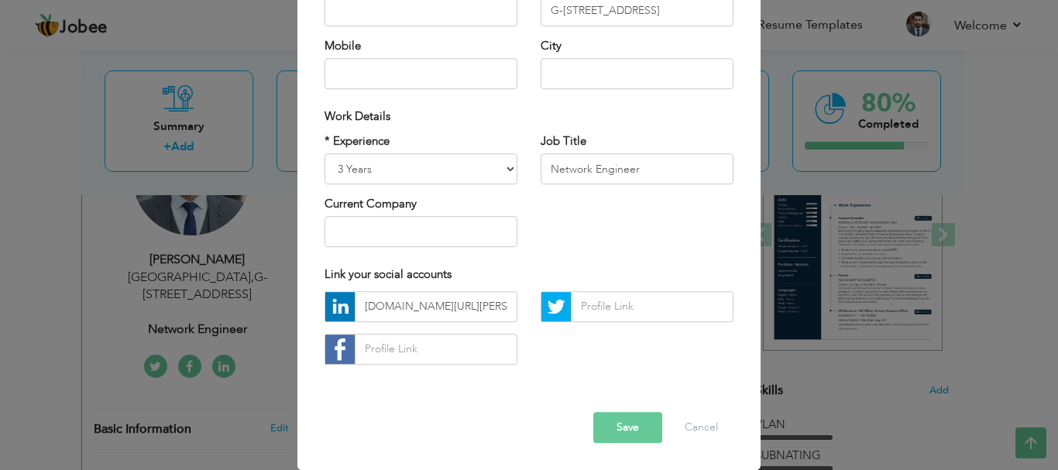
click at [625, 434] on button "Save" at bounding box center [628, 427] width 69 height 31
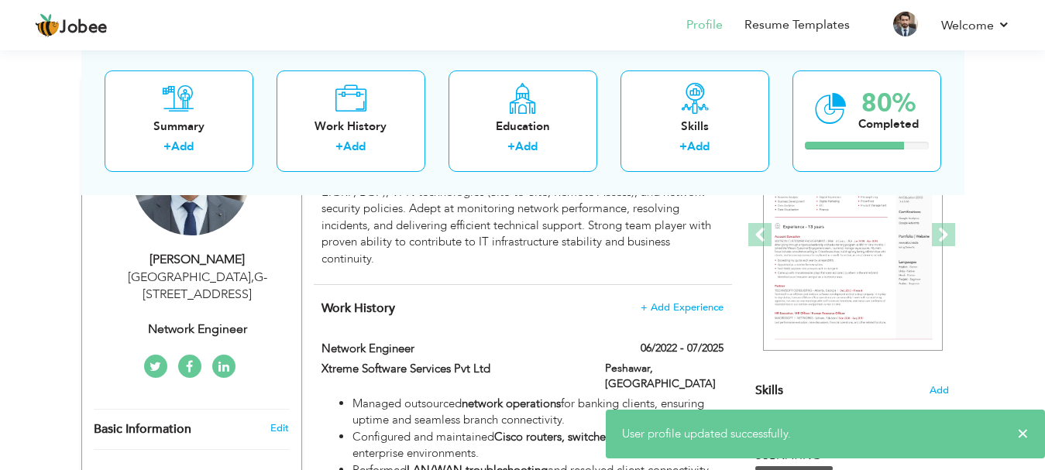
scroll to position [0, 0]
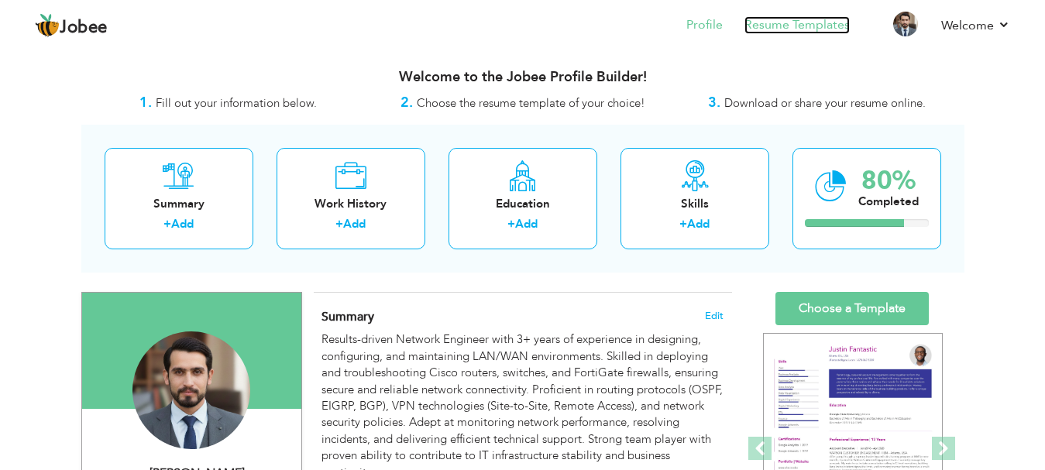
click at [810, 25] on link "Resume Templates" at bounding box center [797, 25] width 105 height 18
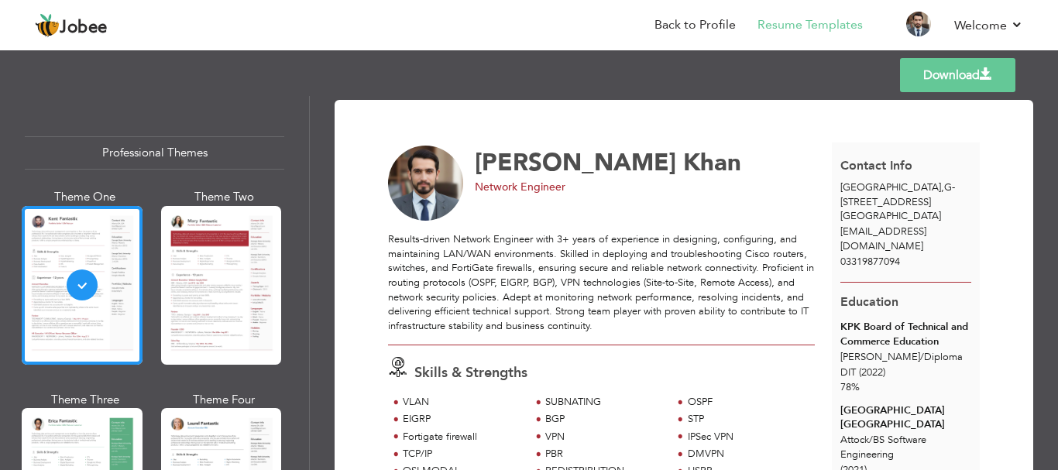
click at [944, 85] on link "Download" at bounding box center [957, 75] width 115 height 34
